Goal: Task Accomplishment & Management: Manage account settings

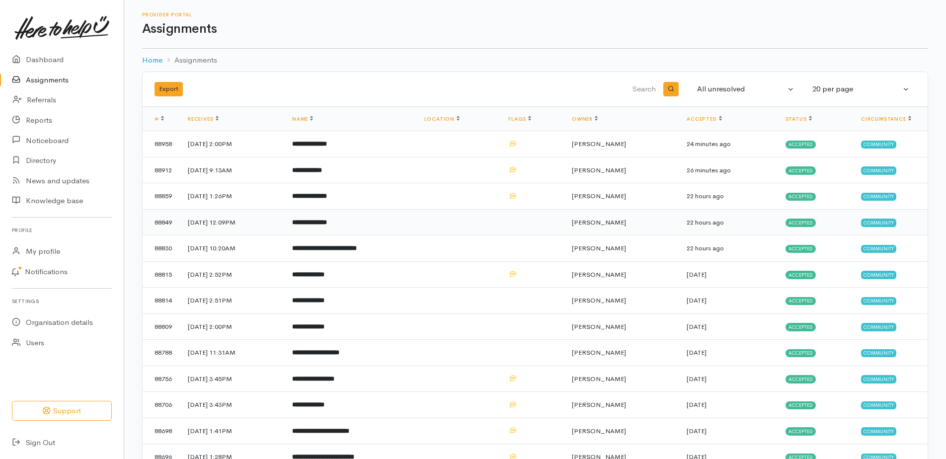
click at [327, 226] on b "**********" at bounding box center [309, 222] width 35 height 6
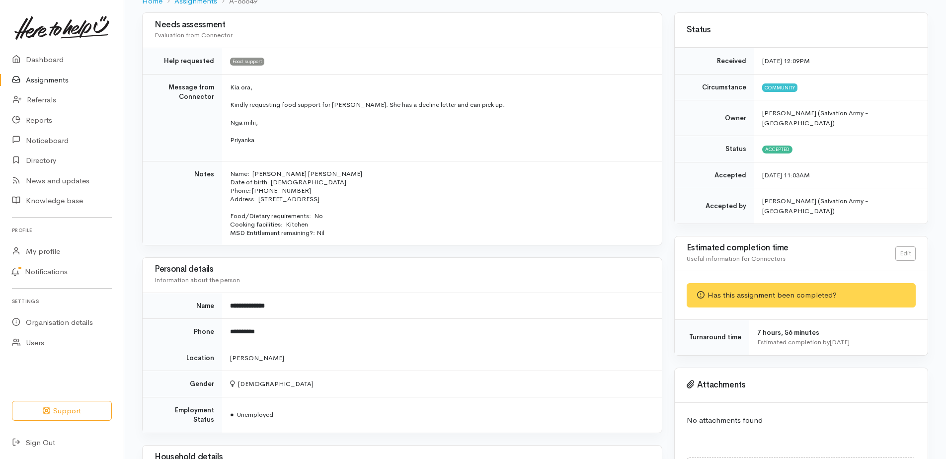
scroll to position [50, 0]
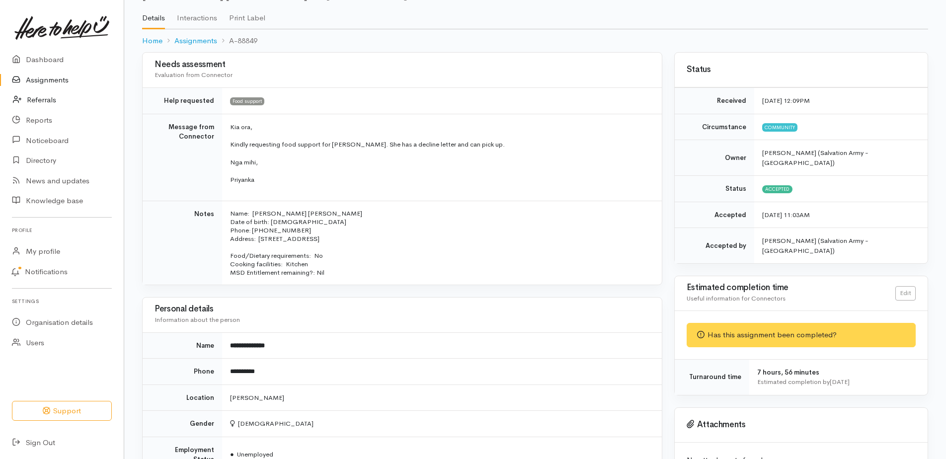
click at [42, 108] on link "Referrals" at bounding box center [62, 100] width 124 height 20
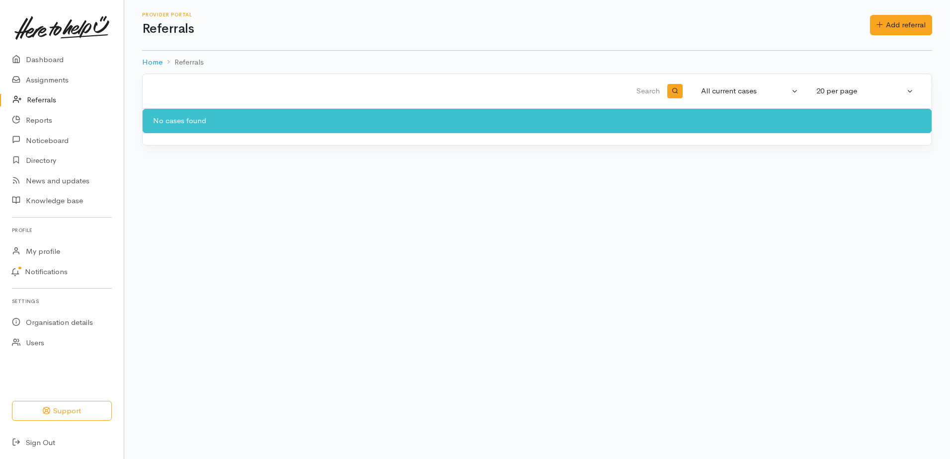
click at [40, 110] on link "Referrals" at bounding box center [62, 100] width 124 height 20
click at [50, 85] on link "Assignments" at bounding box center [62, 80] width 124 height 20
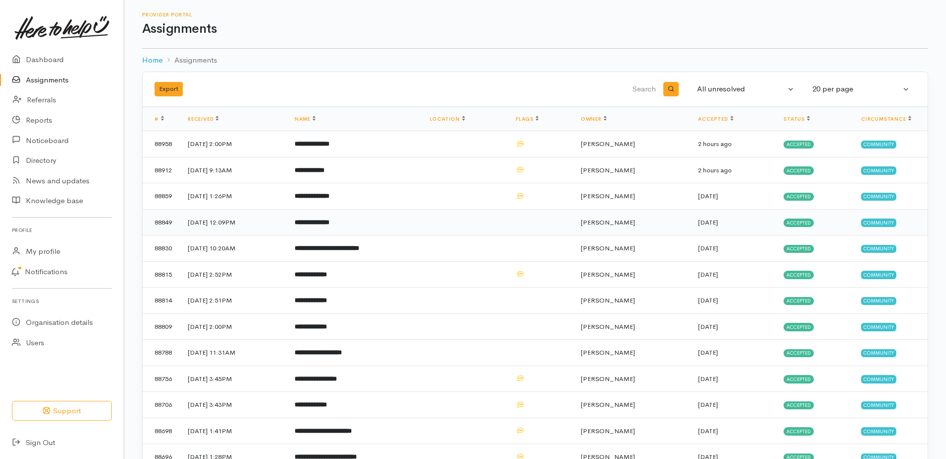
click at [330, 226] on b "**********" at bounding box center [312, 222] width 35 height 6
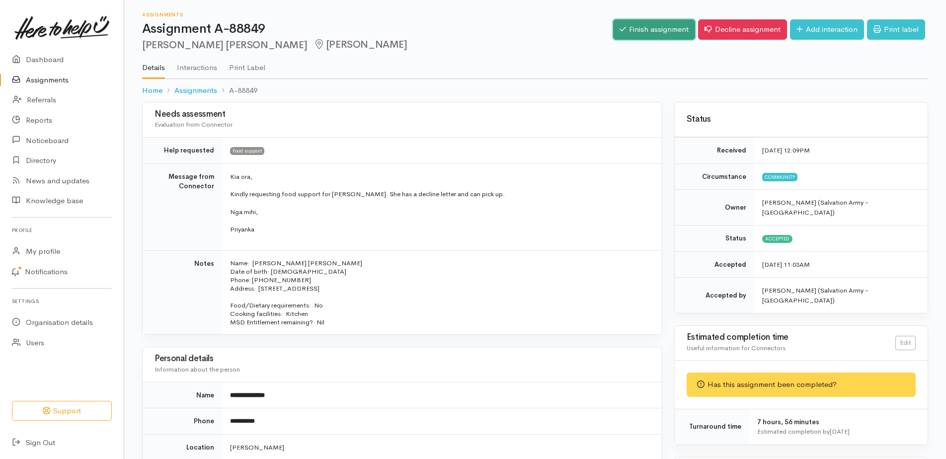
click at [613, 37] on link "Finish assignment" at bounding box center [654, 29] width 82 height 20
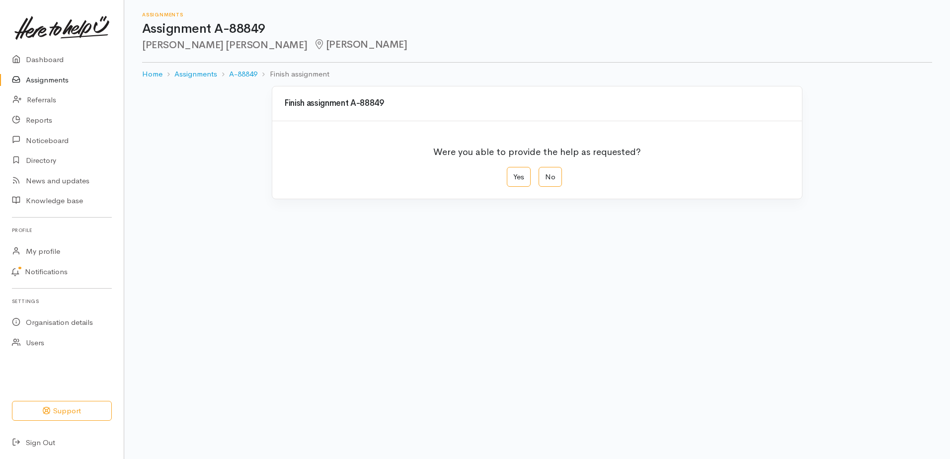
drag, startPoint x: 523, startPoint y: 191, endPoint x: 538, endPoint y: 225, distance: 37.1
click at [524, 187] on label "Yes" at bounding box center [519, 177] width 24 height 20
click at [513, 173] on input "Yes" at bounding box center [510, 170] width 6 height 6
radio input "true"
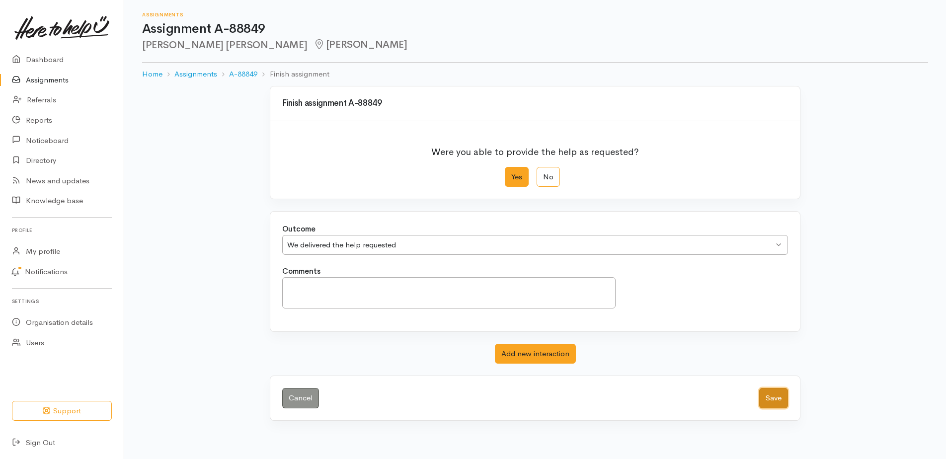
click at [772, 409] on button "Save" at bounding box center [773, 398] width 29 height 20
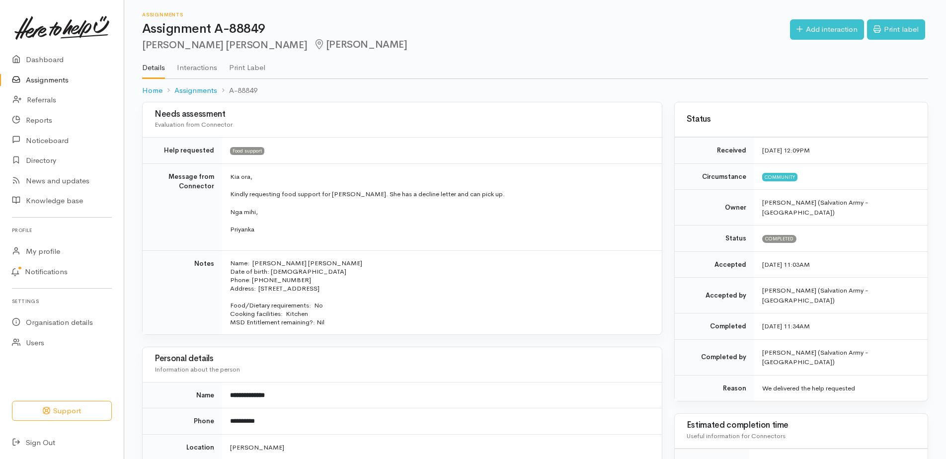
click at [59, 84] on link "Assignments" at bounding box center [62, 80] width 124 height 20
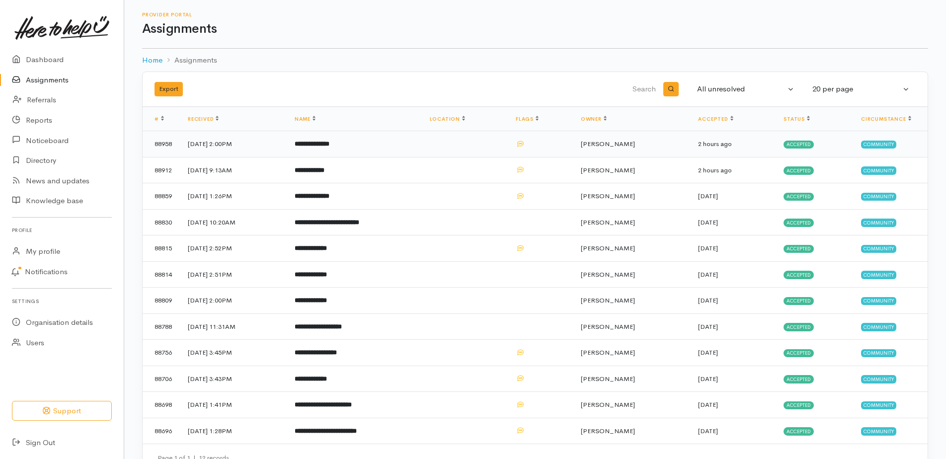
click at [330, 147] on b "**********" at bounding box center [312, 144] width 35 height 6
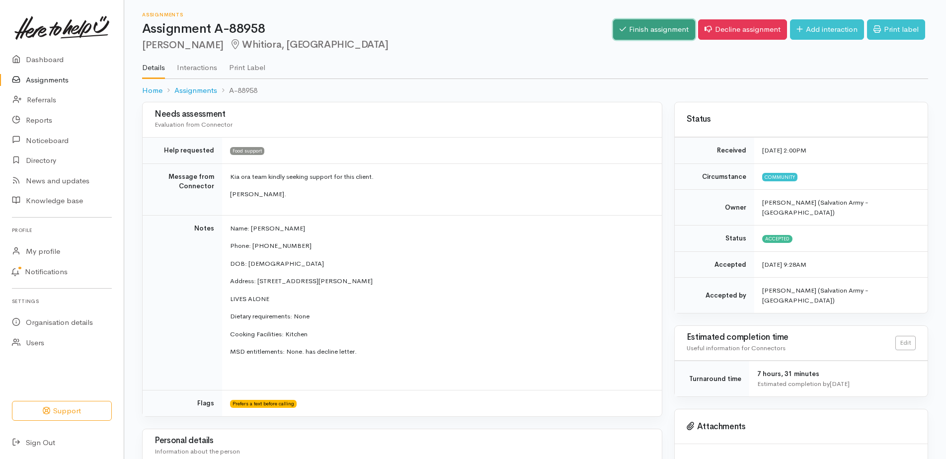
click at [613, 33] on link "Finish assignment" at bounding box center [654, 29] width 82 height 20
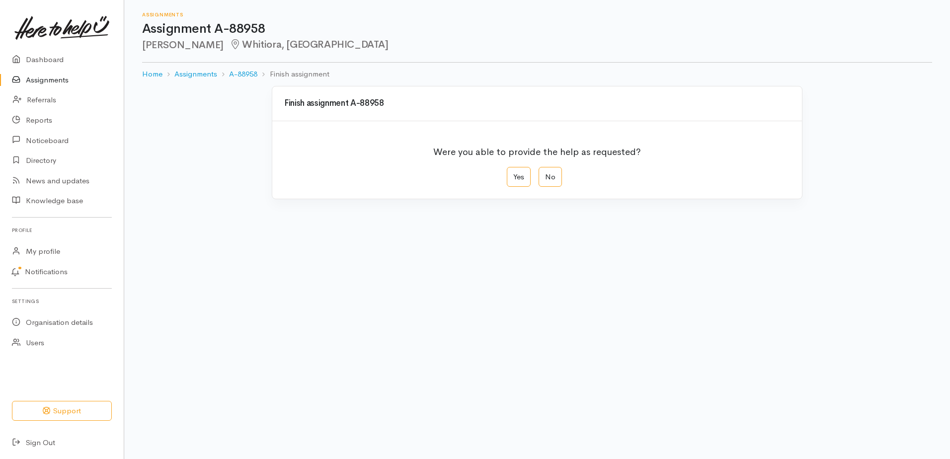
drag, startPoint x: 517, startPoint y: 194, endPoint x: 498, endPoint y: 274, distance: 82.2
click at [498, 274] on body "Support Your 'Here to help u' liaison Your contact within the 'Here to help u' …" at bounding box center [475, 229] width 950 height 459
click at [49, 84] on link "Assignments" at bounding box center [62, 80] width 124 height 20
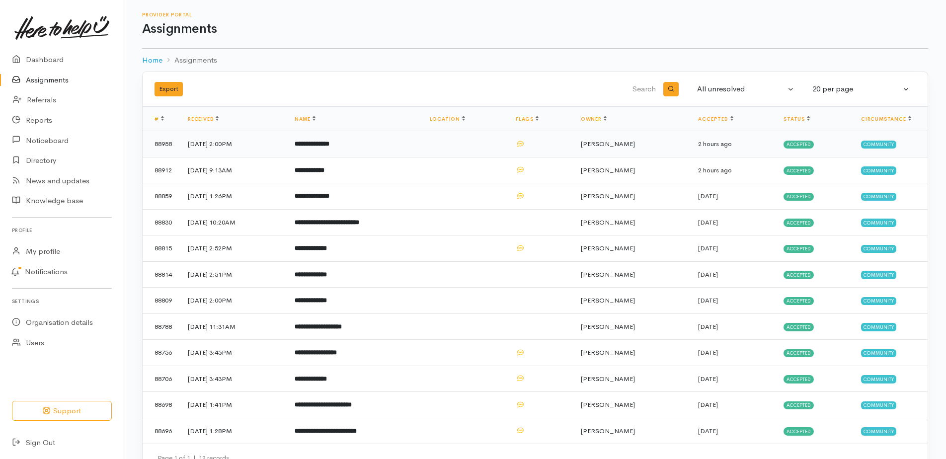
click at [330, 147] on b "**********" at bounding box center [312, 144] width 35 height 6
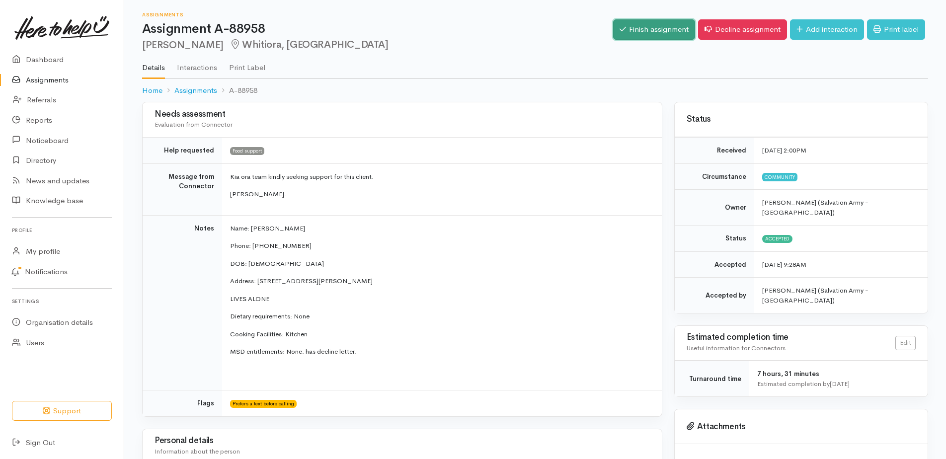
click at [613, 35] on link "Finish assignment" at bounding box center [654, 29] width 82 height 20
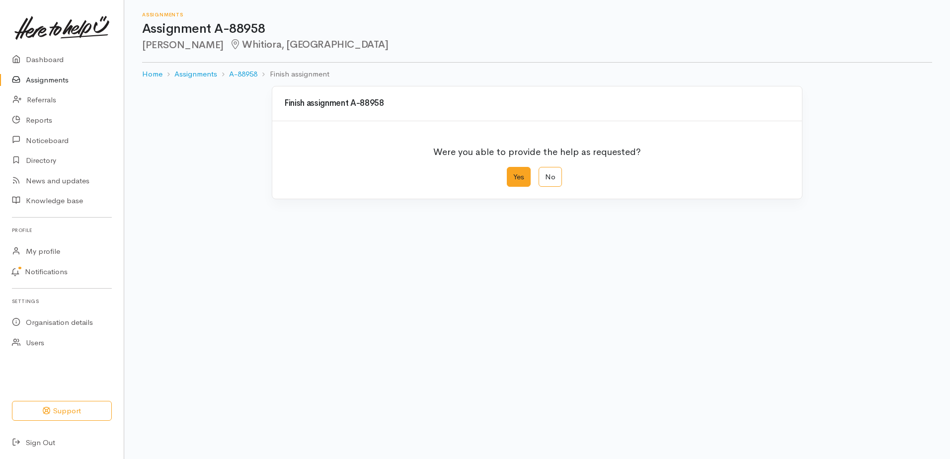
click at [521, 187] on label "Yes" at bounding box center [519, 177] width 24 height 20
click at [513, 173] on input "Yes" at bounding box center [510, 170] width 6 height 6
radio input "true"
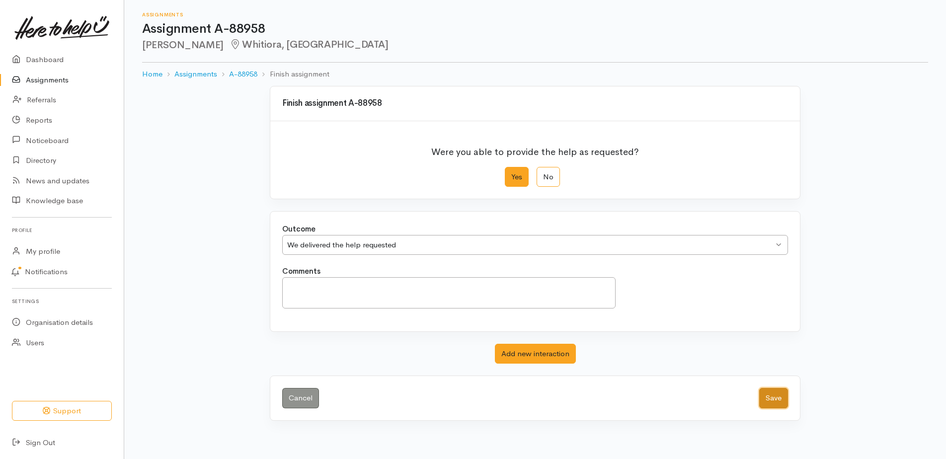
click at [772, 409] on button "Save" at bounding box center [773, 398] width 29 height 20
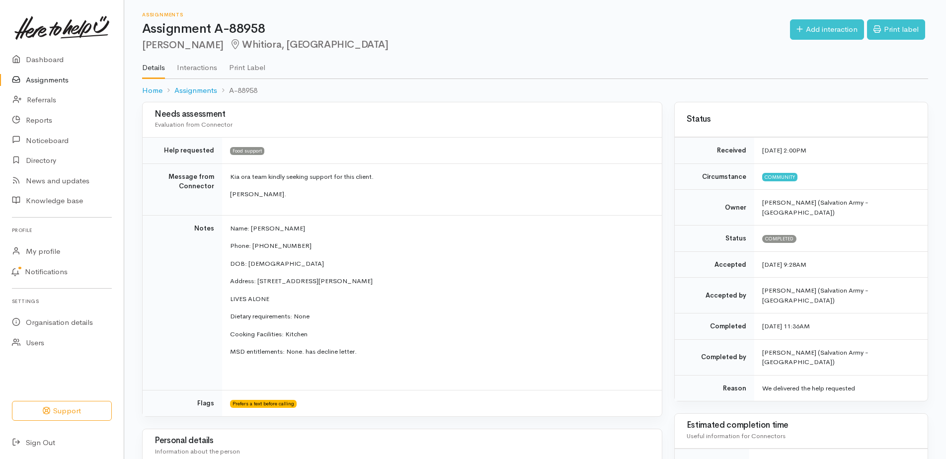
drag, startPoint x: 56, startPoint y: 86, endPoint x: 79, endPoint y: 90, distance: 23.2
click at [56, 85] on link "Assignments" at bounding box center [62, 80] width 124 height 20
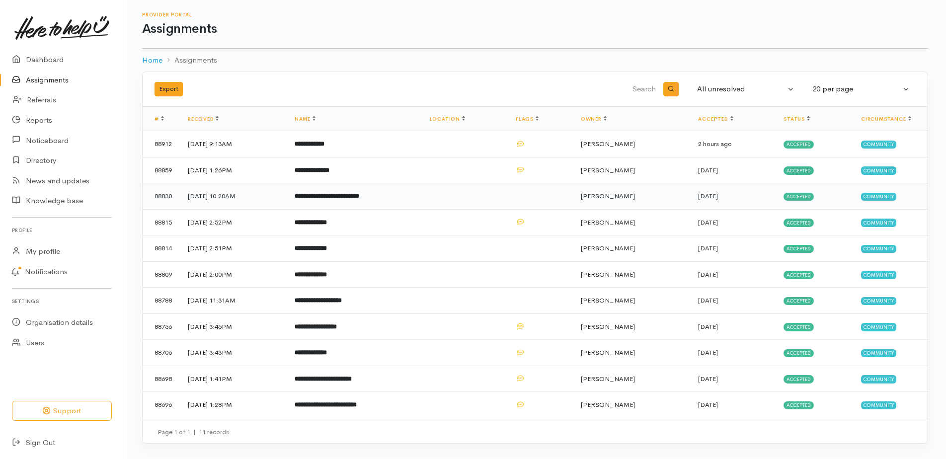
scroll to position [48, 0]
